Goal: Information Seeking & Learning: Learn about a topic

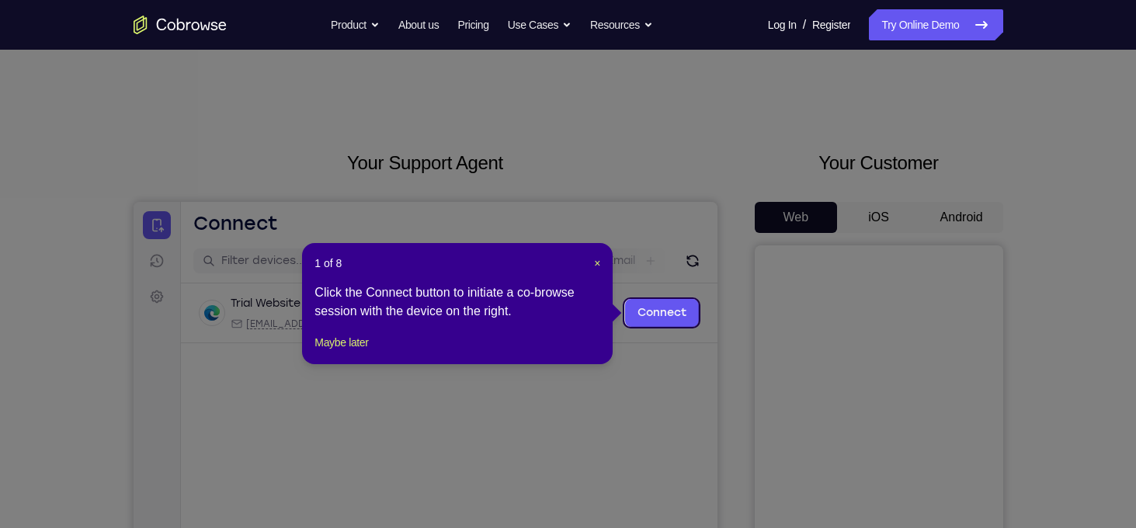
click at [592, 265] on header "1 of 8 ×" at bounding box center [457, 263] width 286 height 16
click at [595, 265] on span "×" at bounding box center [597, 263] width 6 height 12
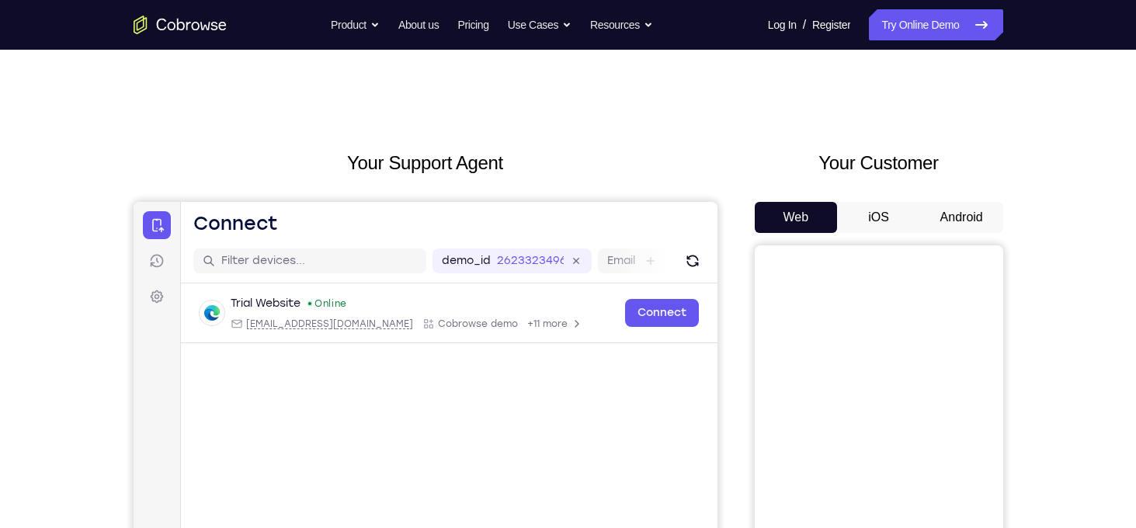
click at [957, 214] on button "Android" at bounding box center [961, 217] width 83 height 31
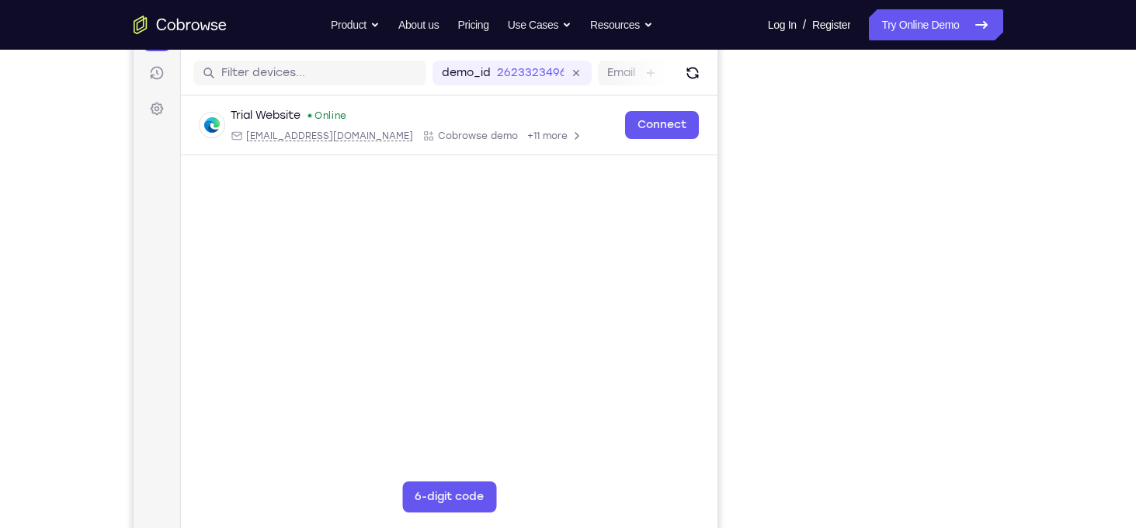
scroll to position [189, 0]
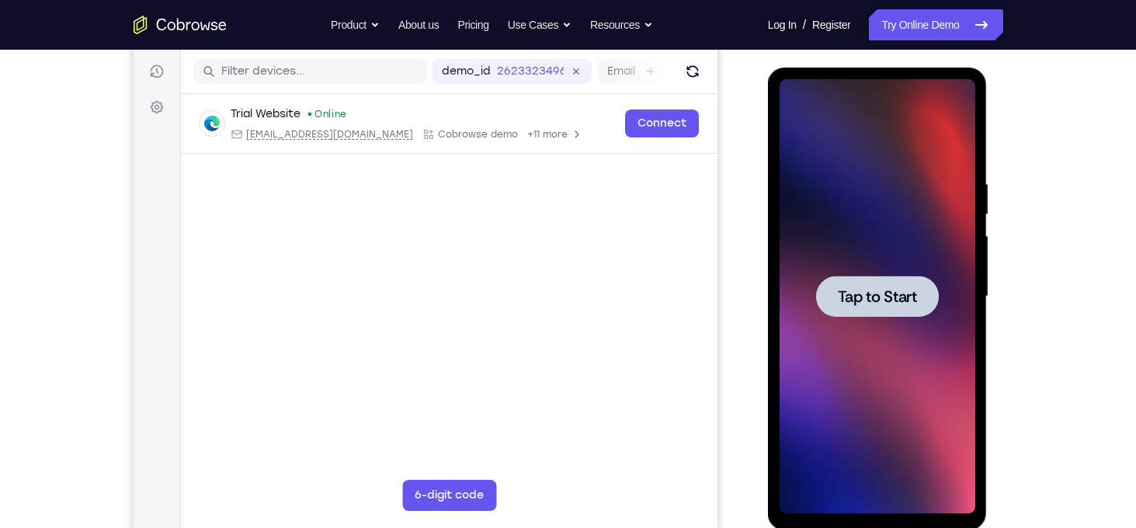
click at [869, 320] on div at bounding box center [877, 296] width 196 height 435
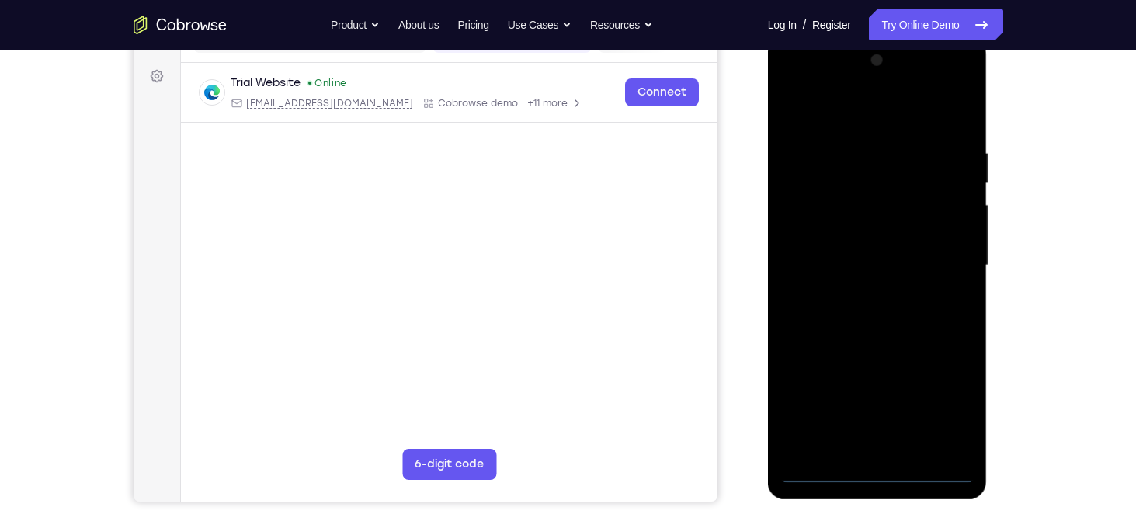
scroll to position [220, 0]
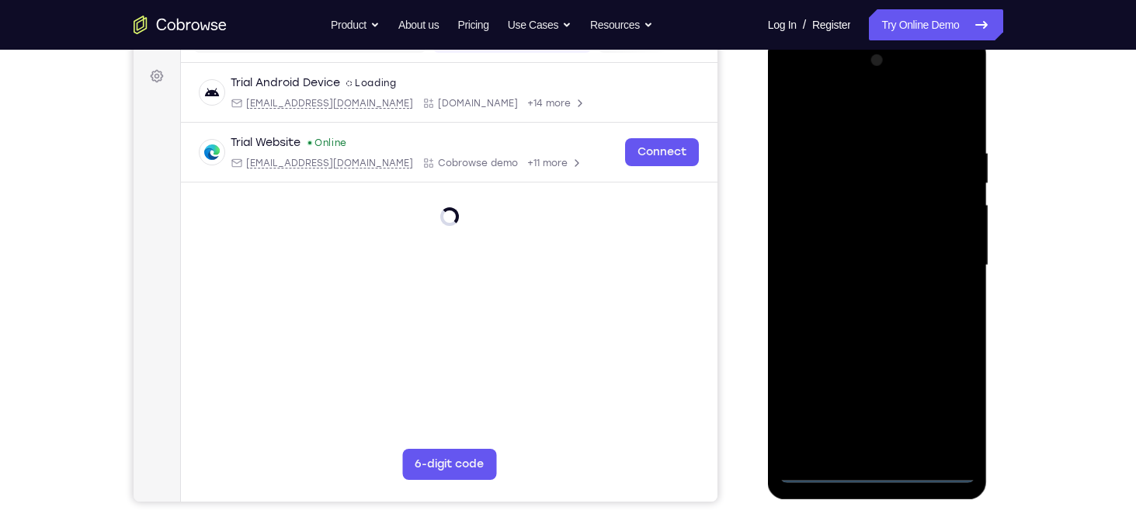
click at [878, 474] on div at bounding box center [877, 265] width 196 height 435
click at [952, 406] on div at bounding box center [877, 265] width 196 height 435
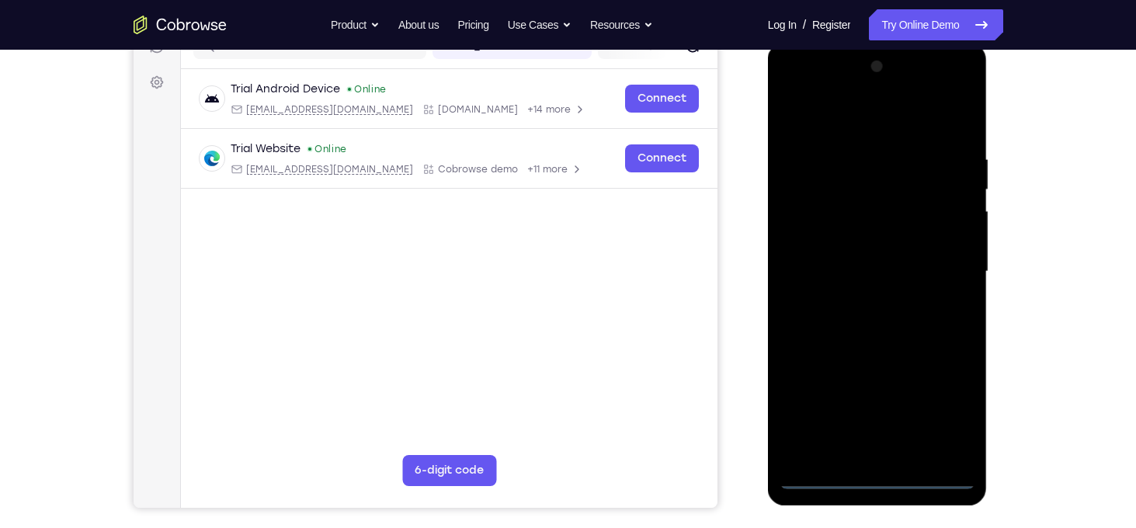
scroll to position [213, 0]
click at [794, 99] on div at bounding box center [877, 272] width 196 height 435
click at [936, 269] on div at bounding box center [877, 272] width 196 height 435
click at [866, 303] on div at bounding box center [877, 272] width 196 height 435
click at [836, 261] on div at bounding box center [877, 272] width 196 height 435
